Goal: Find specific page/section: Find specific page/section

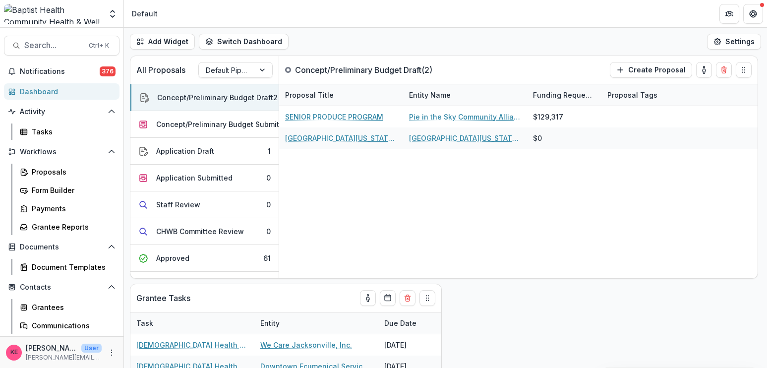
click at [55, 93] on div "Dashboard" at bounding box center [66, 91] width 92 height 10
click at [201, 123] on div "Concept/Preliminary Budget Submitted" at bounding box center [223, 124] width 134 height 10
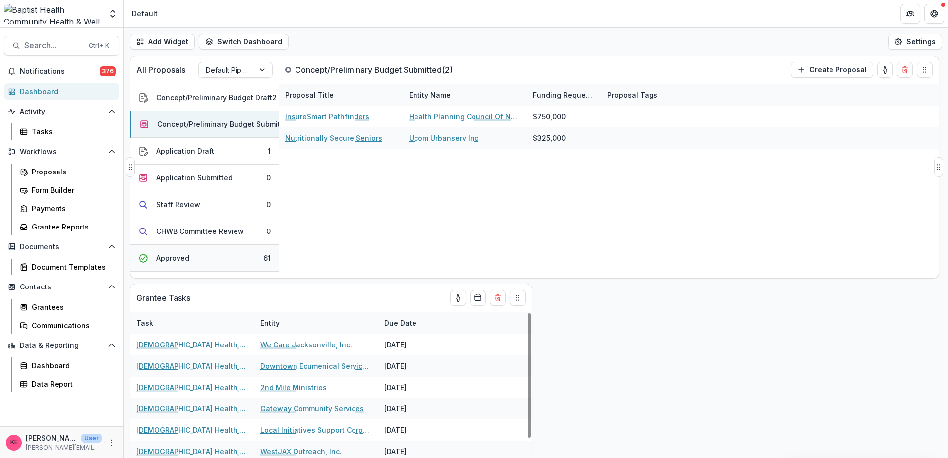
click at [209, 252] on button "Approved 61" at bounding box center [204, 258] width 148 height 27
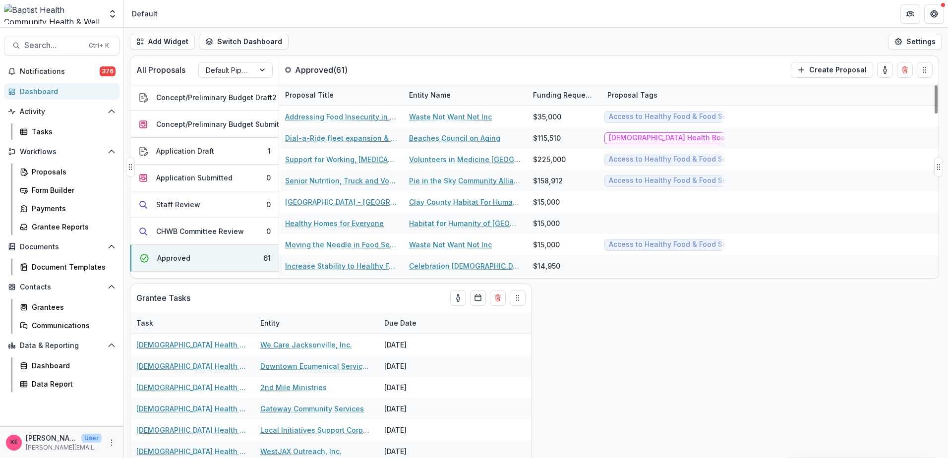
click at [426, 92] on div "Entity Name" at bounding box center [430, 95] width 54 height 10
click at [446, 134] on span "Sort Ascending" at bounding box center [449, 138] width 53 height 8
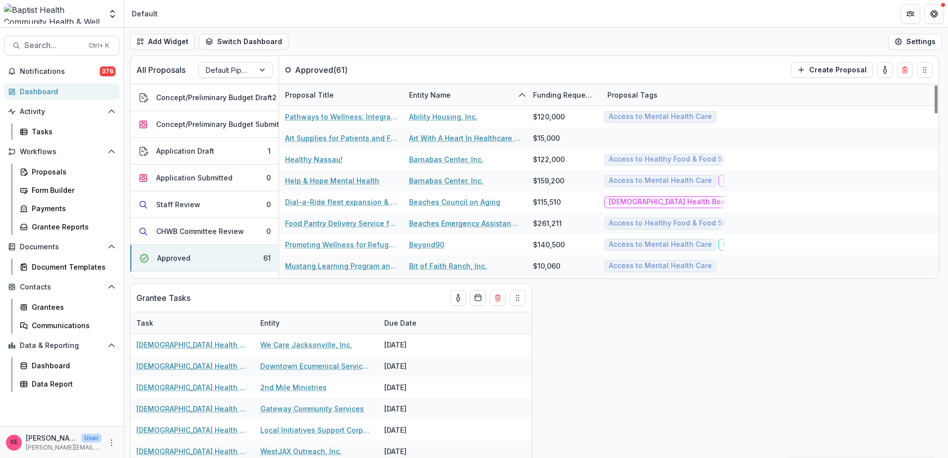
click at [547, 37] on div "Add Widget Switch Dashboard Default New Dashboard Settings" at bounding box center [536, 42] width 824 height 28
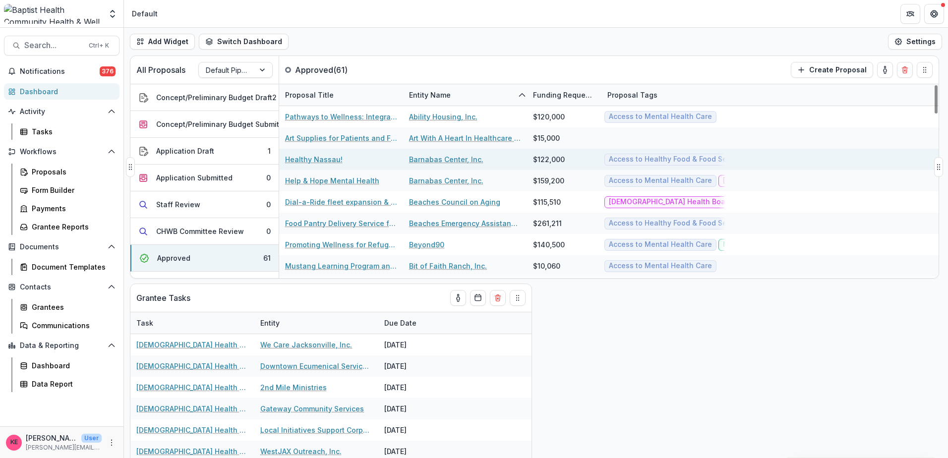
scroll to position [149, 0]
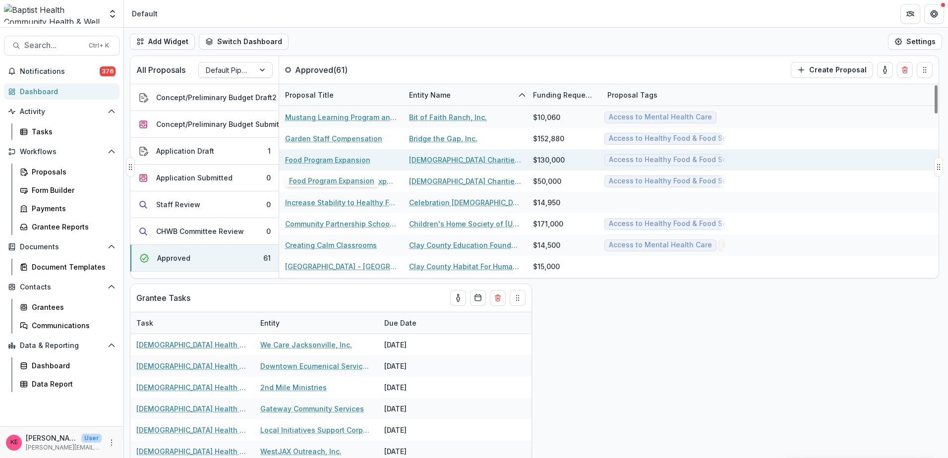
click at [347, 158] on link "Food Program Expansion" at bounding box center [327, 160] width 85 height 10
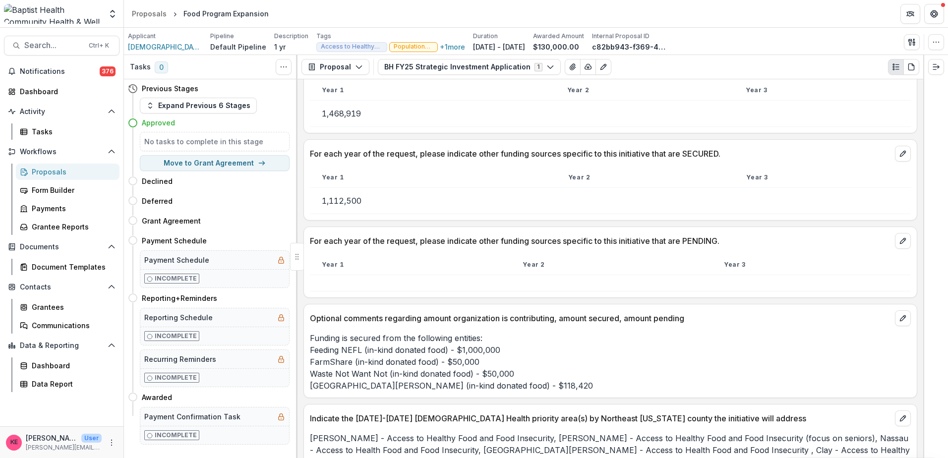
scroll to position [842, 0]
drag, startPoint x: 31, startPoint y: 90, endPoint x: 40, endPoint y: 90, distance: 8.9
click at [31, 90] on div "Dashboard" at bounding box center [66, 91] width 92 height 10
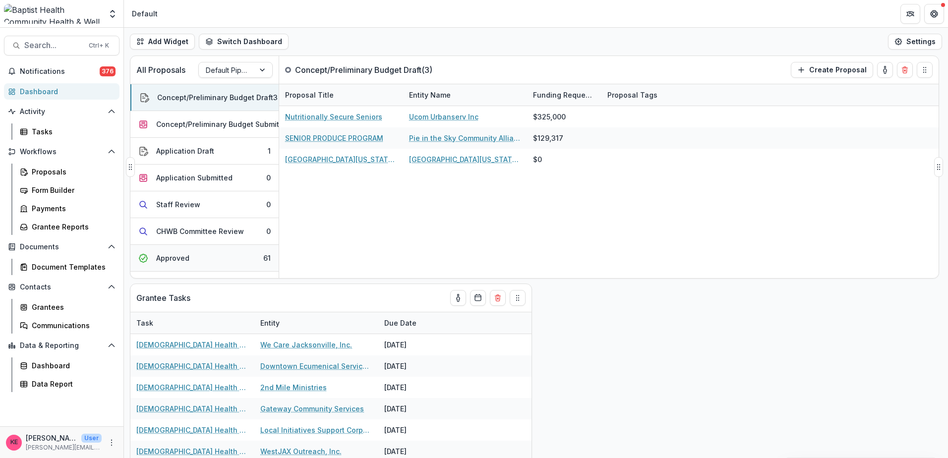
click at [204, 256] on button "Approved 61" at bounding box center [204, 258] width 148 height 27
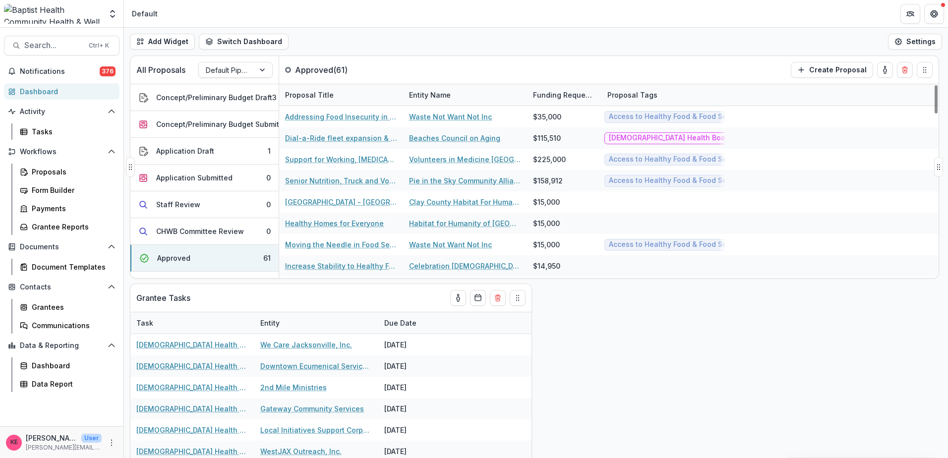
click at [445, 91] on div "Entity Name" at bounding box center [430, 95] width 54 height 10
click at [450, 137] on span "Sort Ascending" at bounding box center [449, 138] width 53 height 8
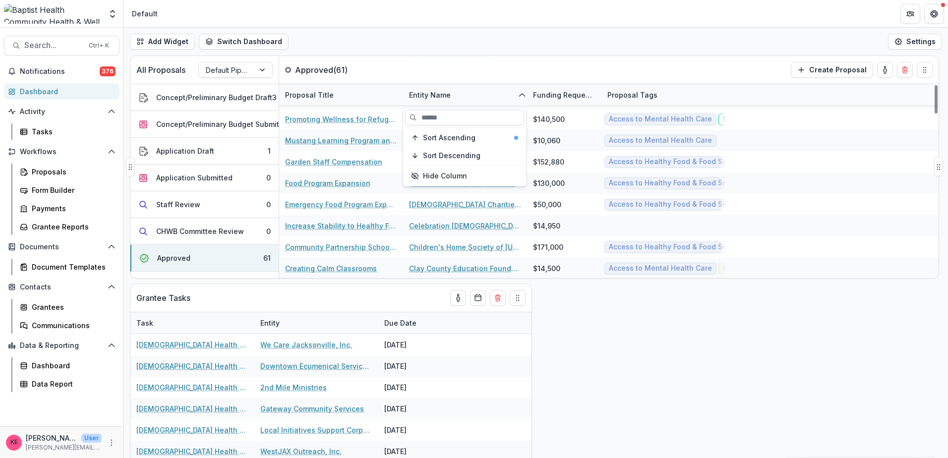
scroll to position [248, 0]
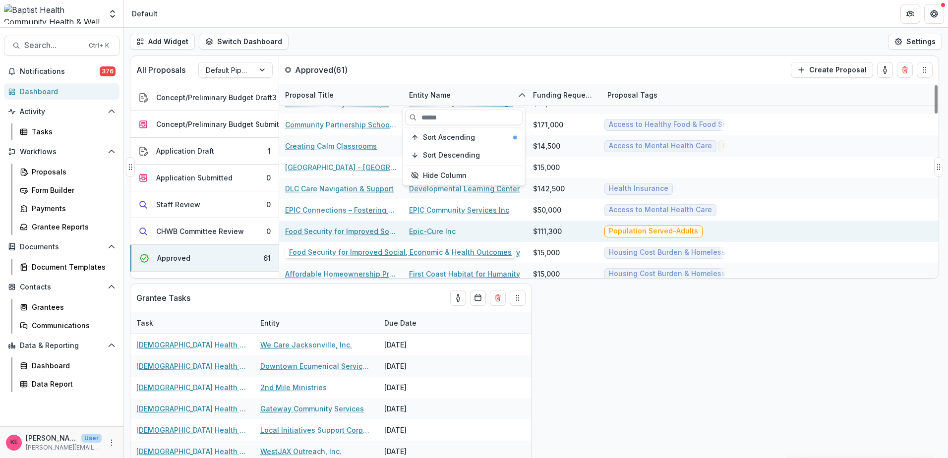
click at [353, 230] on link "Food Security for Improved Social, Economic & Health Outcomes" at bounding box center [341, 231] width 112 height 10
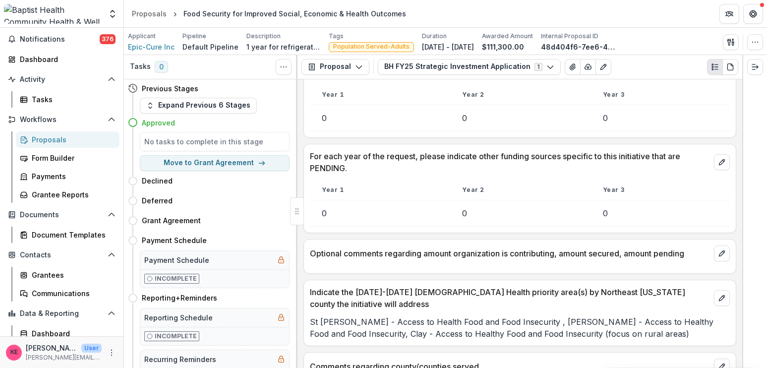
scroll to position [50, 0]
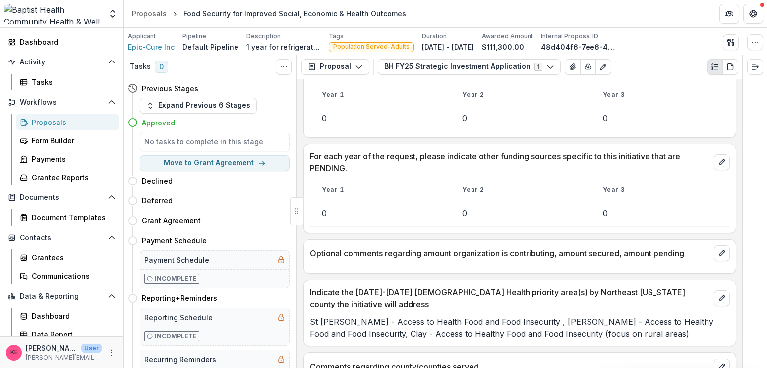
click at [51, 91] on div "Notifications 376 Dashboard Activity Tasks Workflows Proposals Form Builder Pay…" at bounding box center [61, 178] width 123 height 329
click at [56, 39] on div "Dashboard" at bounding box center [66, 42] width 92 height 10
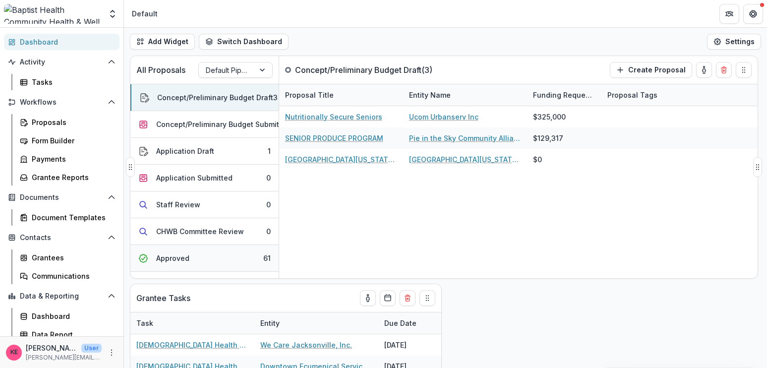
click at [213, 256] on button "Approved 61" at bounding box center [204, 258] width 148 height 27
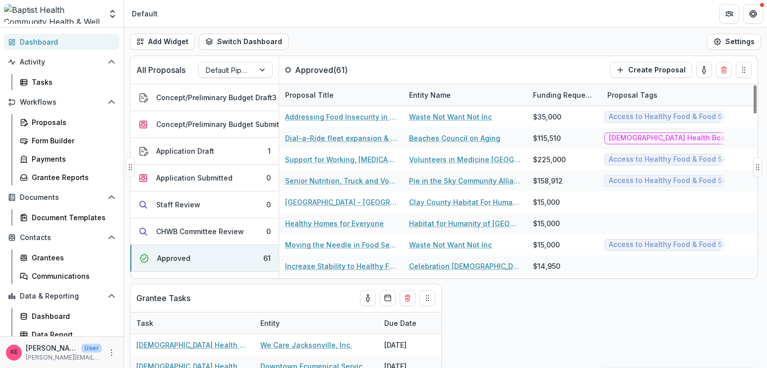
click at [421, 92] on div "Entity Name" at bounding box center [430, 95] width 54 height 10
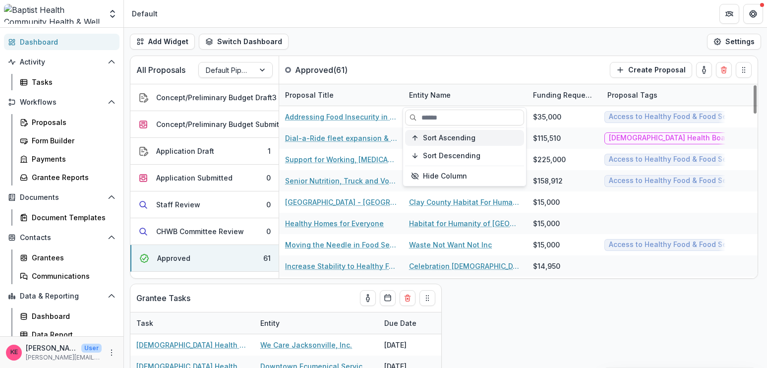
click at [432, 137] on span "Sort Ascending" at bounding box center [449, 138] width 53 height 8
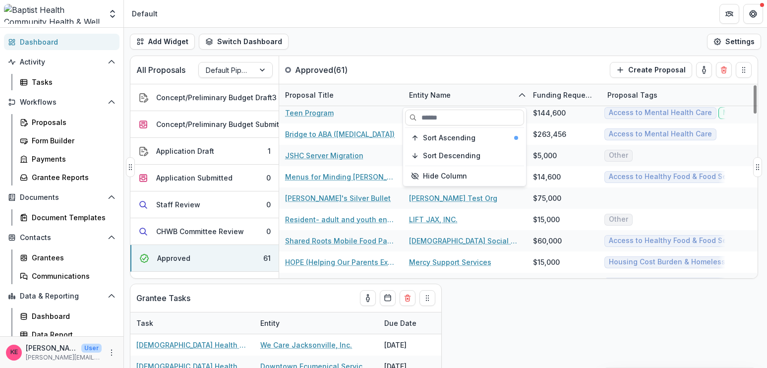
scroll to position [595, 0]
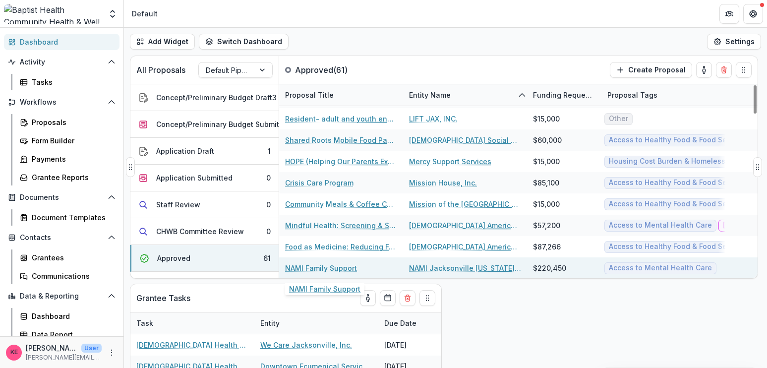
click at [339, 267] on link "NAMI Family Support" at bounding box center [321, 268] width 72 height 10
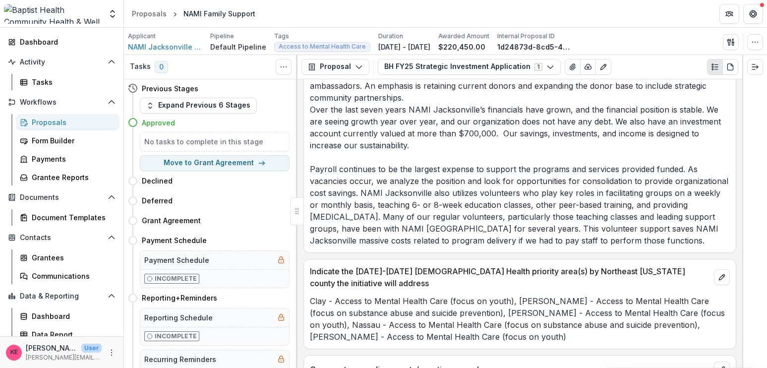
scroll to position [1536, 0]
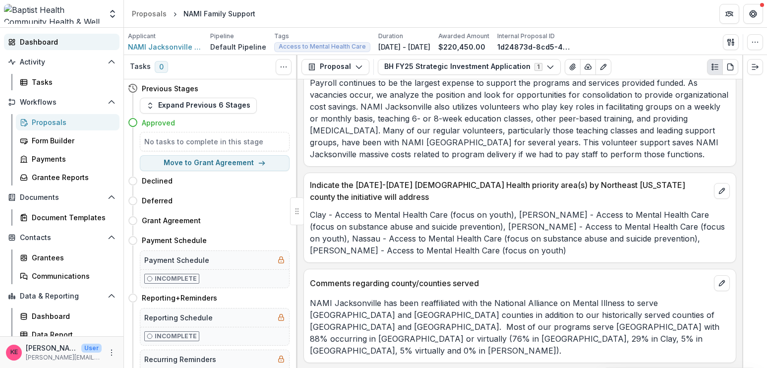
click at [52, 43] on div "Dashboard" at bounding box center [66, 42] width 92 height 10
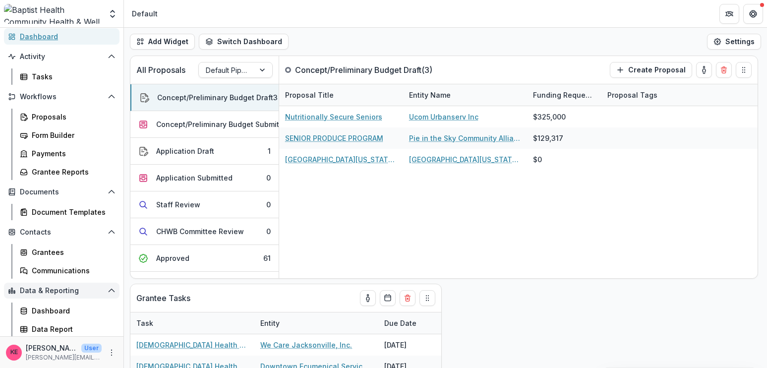
scroll to position [56, 0]
click at [54, 313] on div "Dashboard" at bounding box center [72, 309] width 80 height 10
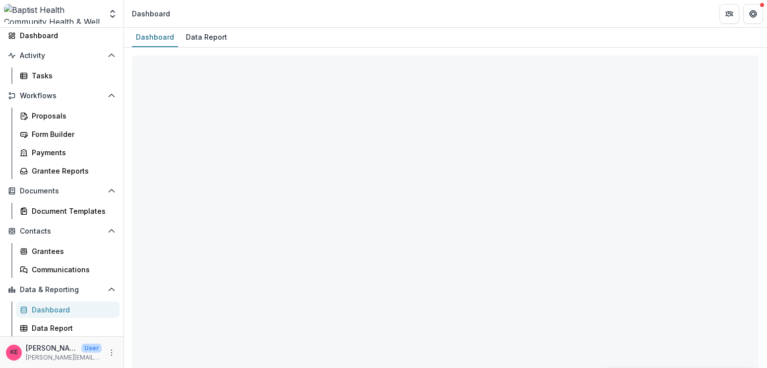
select select "**********"
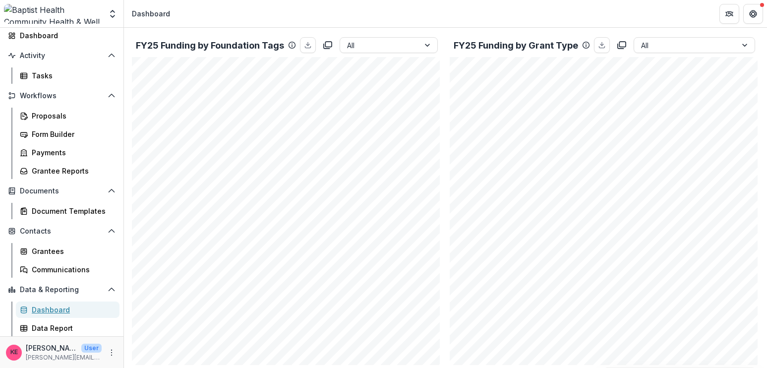
scroll to position [396, 0]
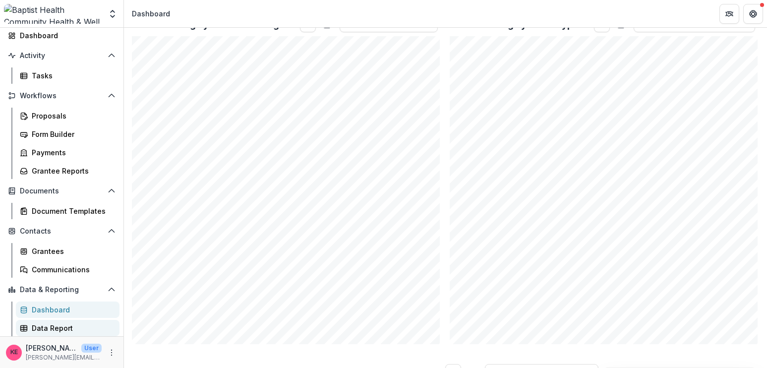
click at [58, 326] on div "Data Report" at bounding box center [72, 328] width 80 height 10
